Goal: Task Accomplishment & Management: Manage account settings

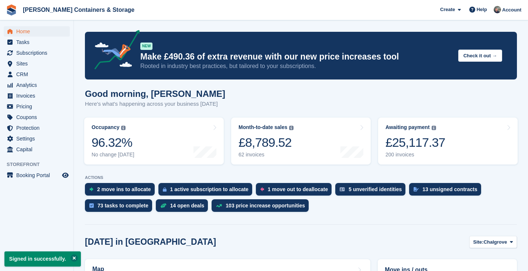
click at [75, 256] on button at bounding box center [74, 257] width 7 height 7
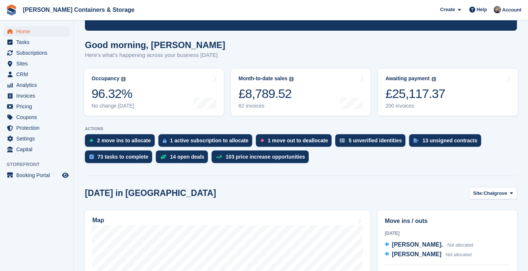
scroll to position [61, 0]
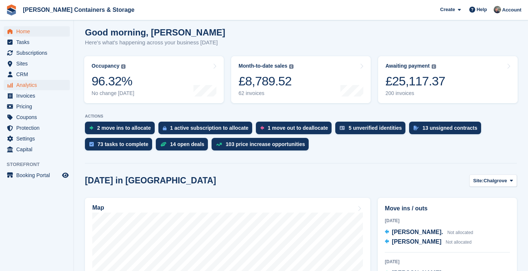
click at [52, 81] on span "Analytics" at bounding box center [38, 85] width 44 height 10
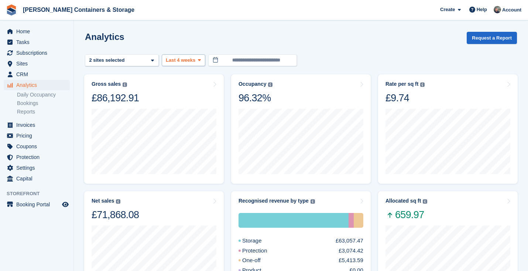
click at [178, 61] on span "Last 4 weeks" at bounding box center [181, 59] width 30 height 7
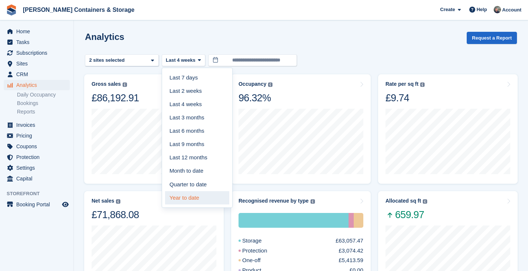
click at [187, 194] on link "Year to date" at bounding box center [197, 197] width 64 height 13
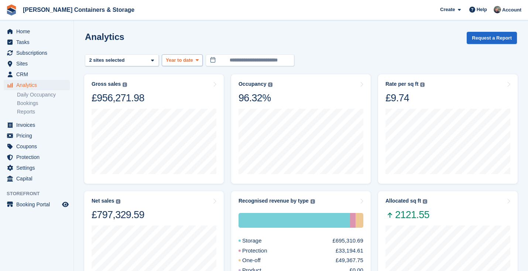
click at [187, 59] on span "Year to date" at bounding box center [179, 59] width 27 height 7
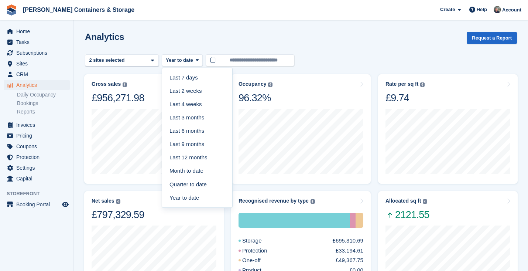
click at [138, 68] on turbo-frame "**********" at bounding box center [301, 276] width 432 height 488
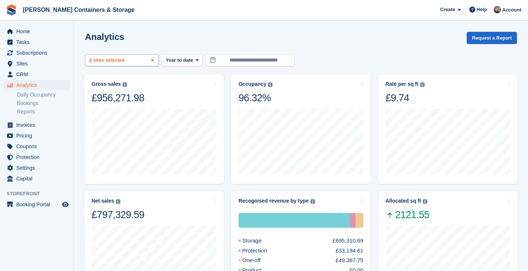
click at [136, 62] on div "Chalgrove 2 sites selected" at bounding box center [122, 60] width 74 height 12
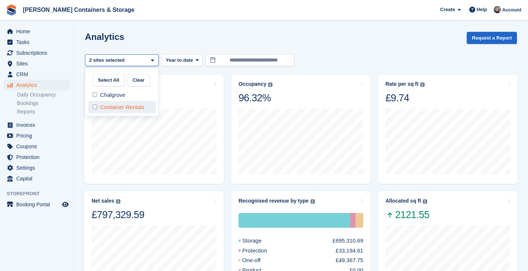
click at [131, 105] on div "Container Rentals" at bounding box center [121, 107] width 67 height 12
select select "***"
click at [191, 34] on div "Analytics Request a Report" at bounding box center [301, 42] width 432 height 21
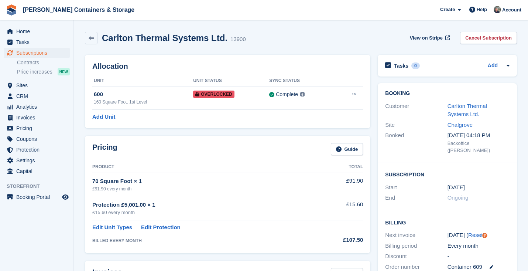
scroll to position [158, 0]
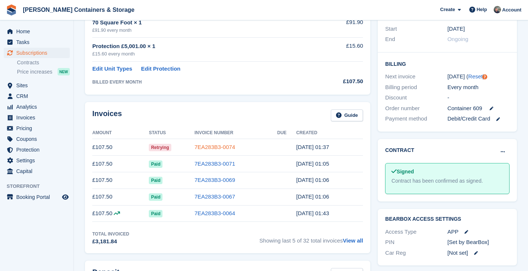
click at [212, 146] on link "7EA283B3-0074" at bounding box center [215, 147] width 41 height 6
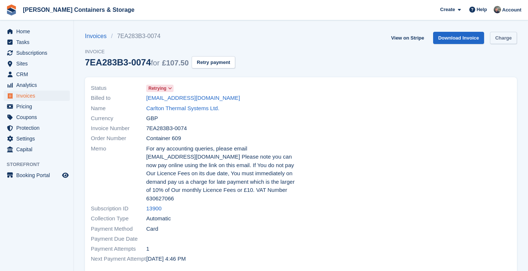
click at [499, 38] on link "Charge" at bounding box center [503, 38] width 27 height 12
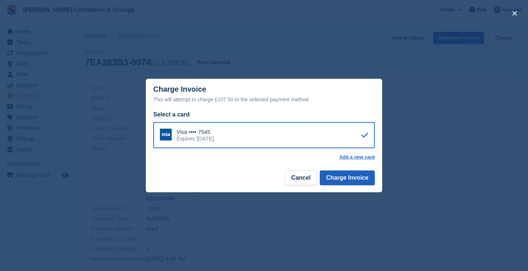
click at [360, 181] on button "Charge Invoice" at bounding box center [347, 177] width 55 height 15
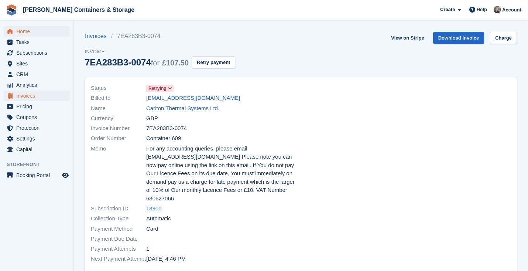
click at [35, 32] on span "Home" at bounding box center [38, 31] width 44 height 10
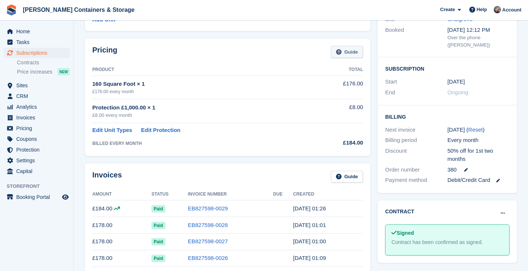
scroll to position [121, 0]
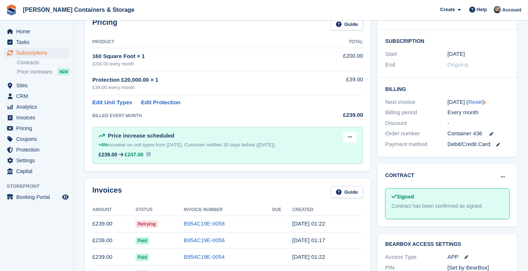
scroll to position [133, 0]
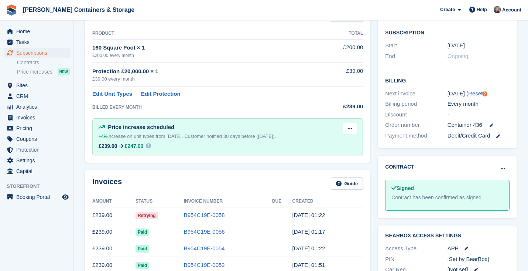
click at [210, 209] on td "B954C19E-0058" at bounding box center [228, 215] width 88 height 17
click at [206, 212] on link "B954C19E-0058" at bounding box center [204, 215] width 41 height 6
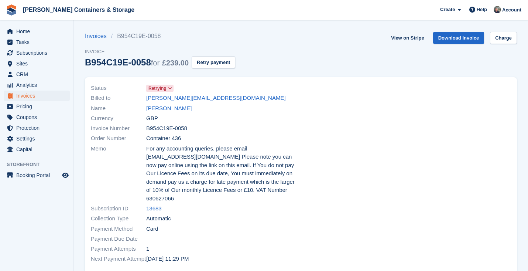
click at [486, 44] on div "View on Stripe Download Invoice Charge" at bounding box center [452, 39] width 129 height 15
click at [496, 41] on link "Charge" at bounding box center [503, 38] width 27 height 12
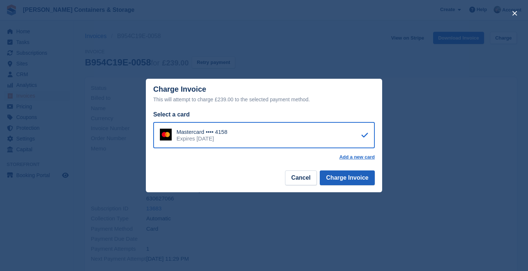
click at [355, 179] on button "Charge Invoice" at bounding box center [347, 177] width 55 height 15
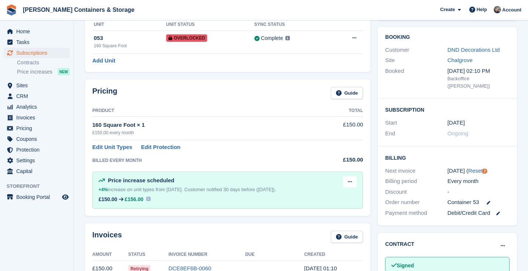
scroll to position [151, 0]
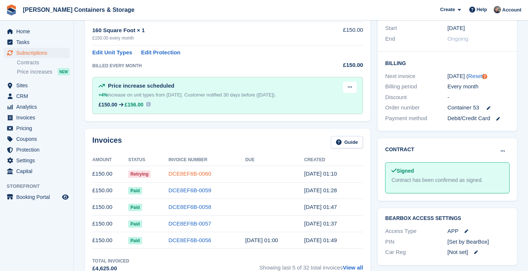
click at [196, 170] on link "DCE8EF6B-0060" at bounding box center [189, 173] width 43 height 6
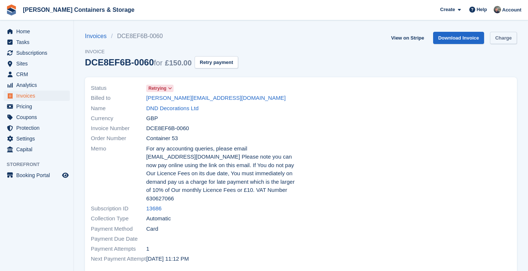
click at [496, 35] on link "Charge" at bounding box center [503, 38] width 27 height 12
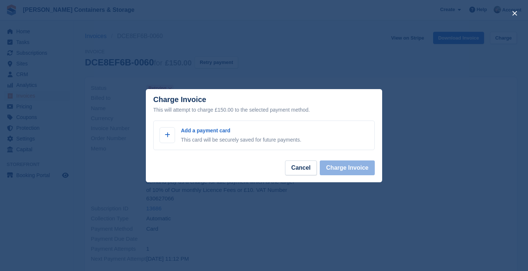
click at [413, 95] on div "close" at bounding box center [264, 135] width 528 height 271
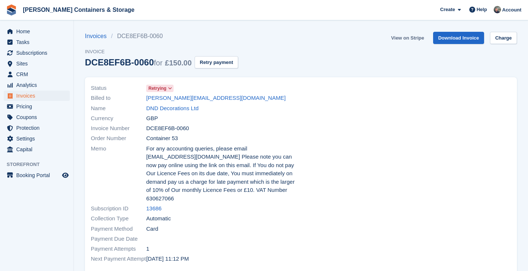
click at [407, 39] on link "View on Stripe" at bounding box center [407, 38] width 39 height 12
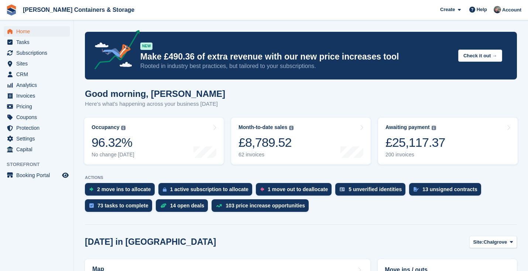
scroll to position [174, 0]
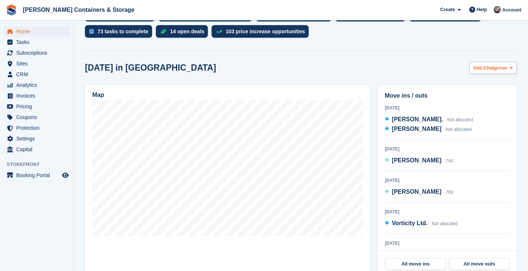
click at [491, 72] on button "Site: Chalgrove" at bounding box center [493, 68] width 48 height 12
click at [486, 99] on link "Container Rentals" at bounding box center [481, 98] width 64 height 13
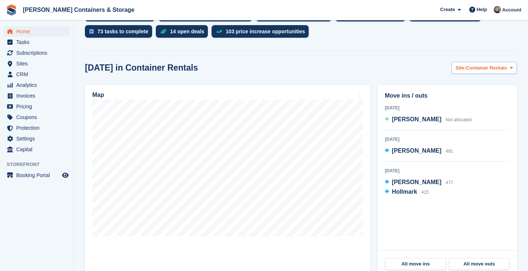
click at [485, 68] on span "Container Rentals" at bounding box center [486, 67] width 41 height 7
click at [466, 89] on link "Chalgrove" at bounding box center [481, 85] width 64 height 13
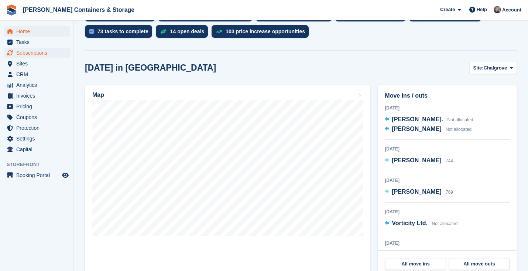
click at [42, 49] on span "Subscriptions" at bounding box center [38, 53] width 44 height 10
